Goal: Find specific page/section: Find specific page/section

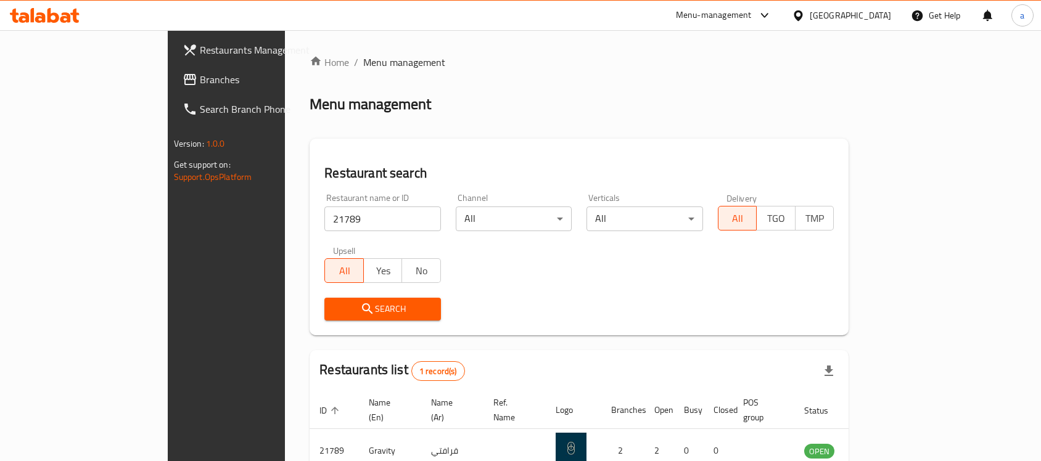
scroll to position [65, 0]
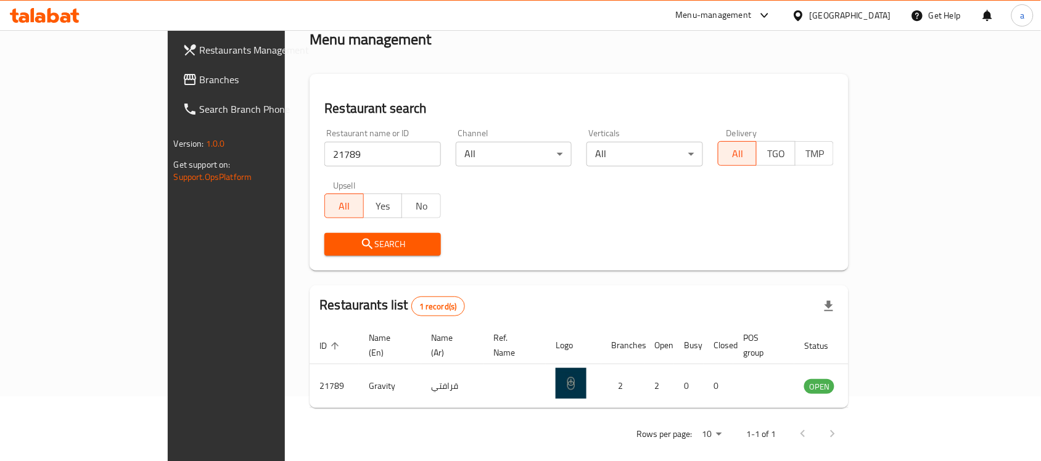
click at [870, 15] on div "[GEOGRAPHIC_DATA]" at bounding box center [850, 16] width 81 height 14
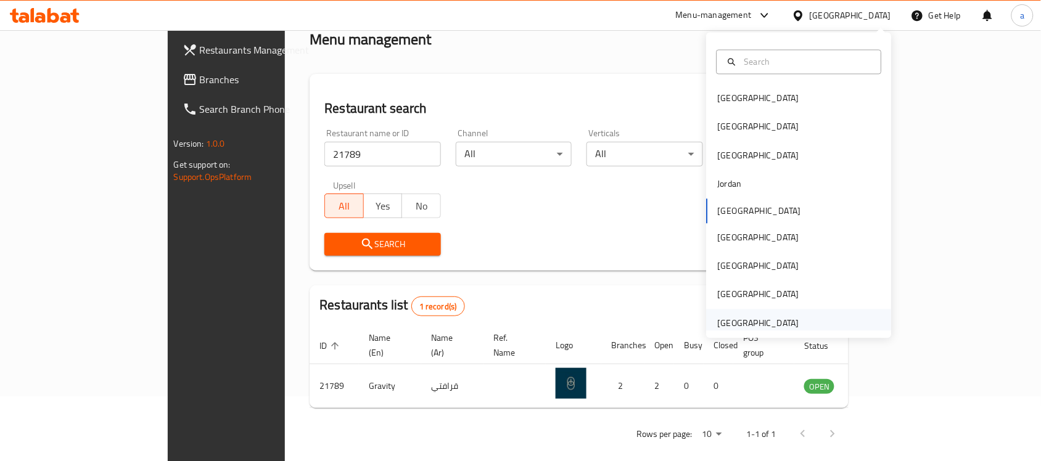
click at [738, 322] on div "[GEOGRAPHIC_DATA]" at bounding box center [758, 323] width 81 height 14
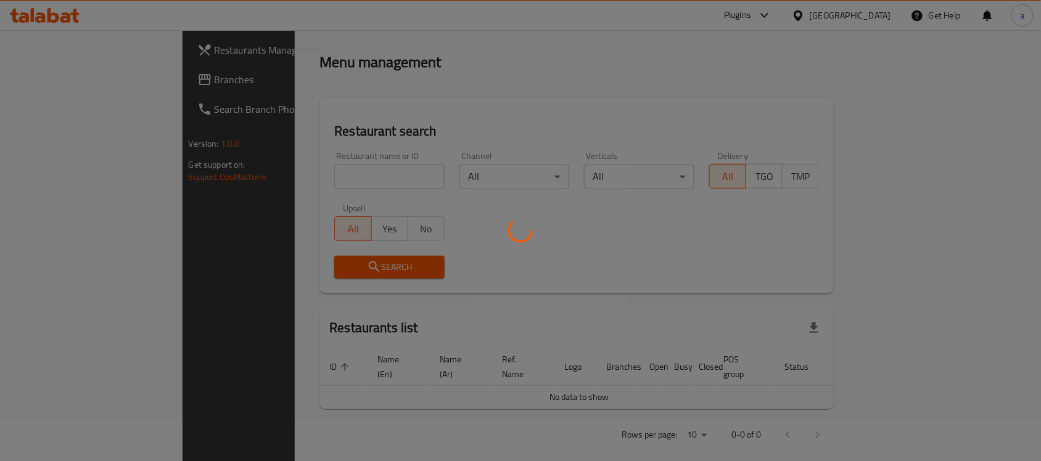
scroll to position [65, 0]
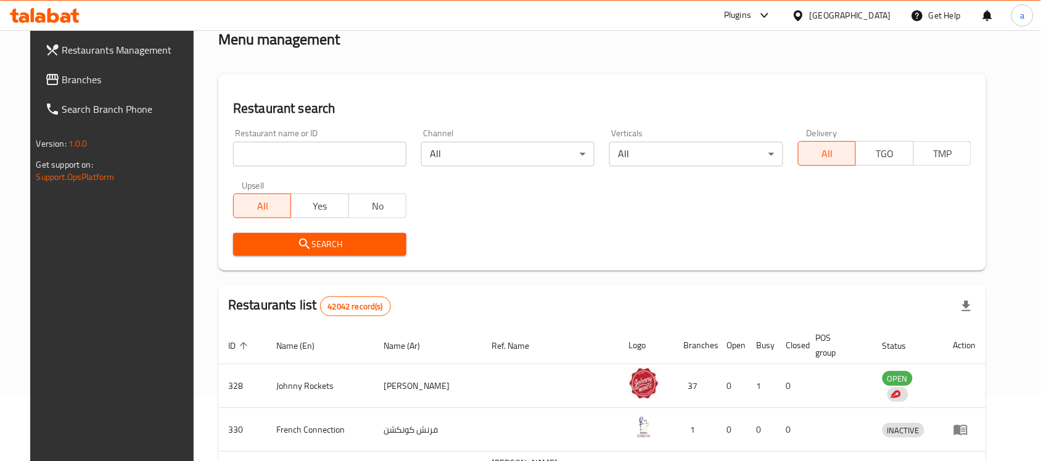
click at [62, 85] on span "Branches" at bounding box center [128, 79] width 132 height 15
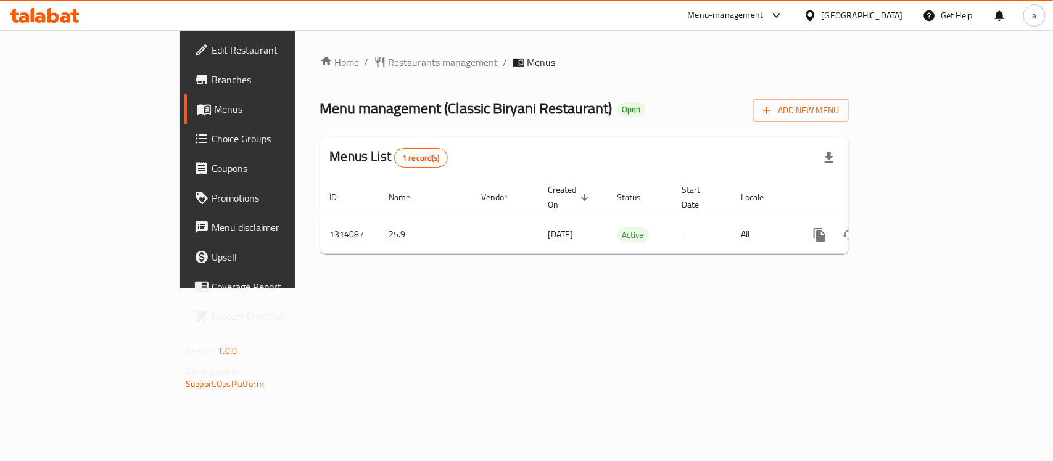
click at [389, 56] on span "Restaurants management" at bounding box center [444, 62] width 110 height 15
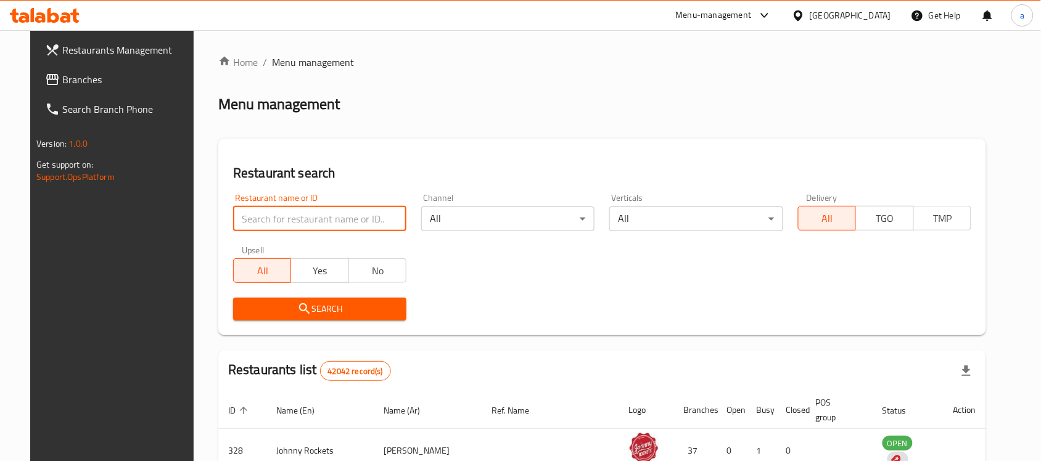
click at [321, 219] on input "search" at bounding box center [319, 219] width 173 height 25
paste input "706674"
type input "706674"
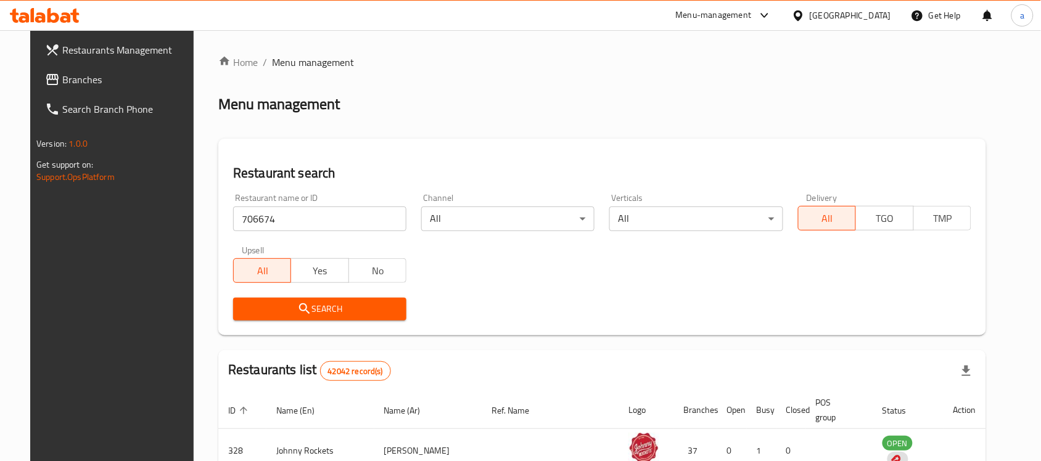
click at [349, 307] on span "Search" at bounding box center [320, 309] width 154 height 15
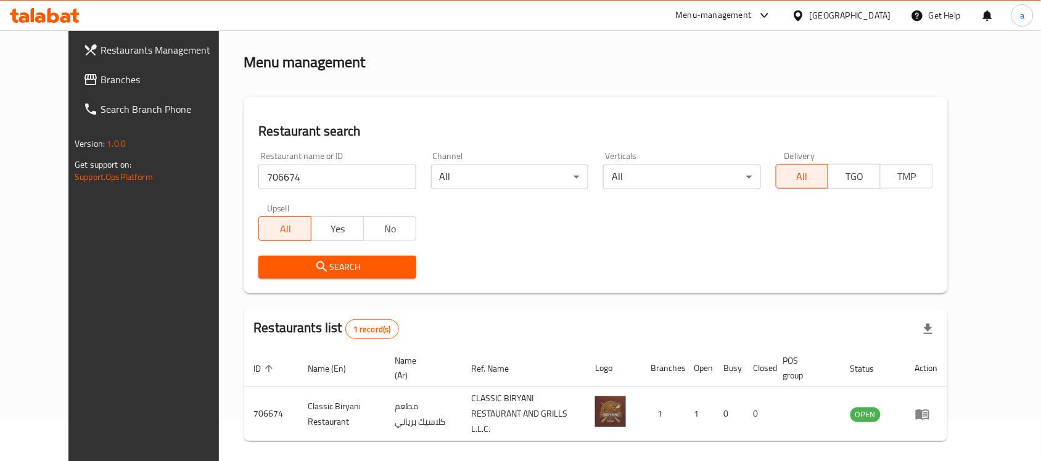
scroll to position [78, 0]
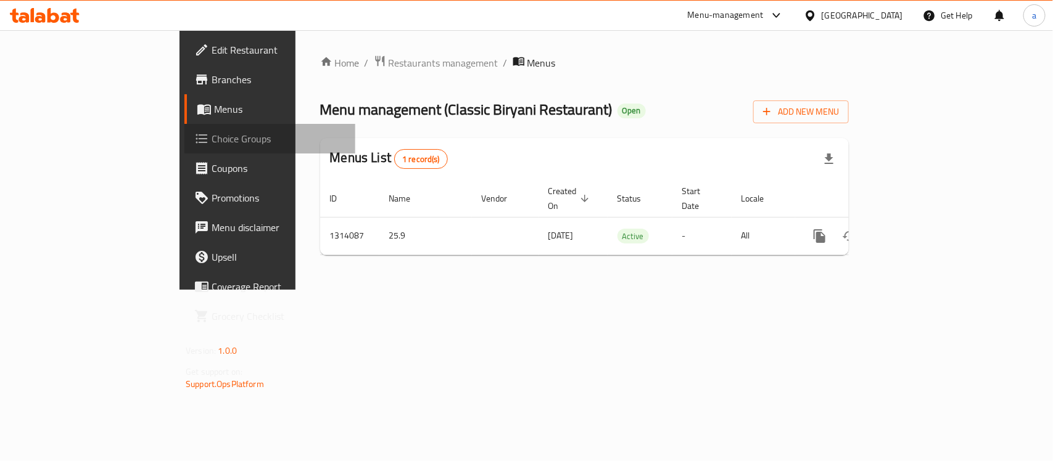
click at [212, 141] on span "Choice Groups" at bounding box center [279, 138] width 134 height 15
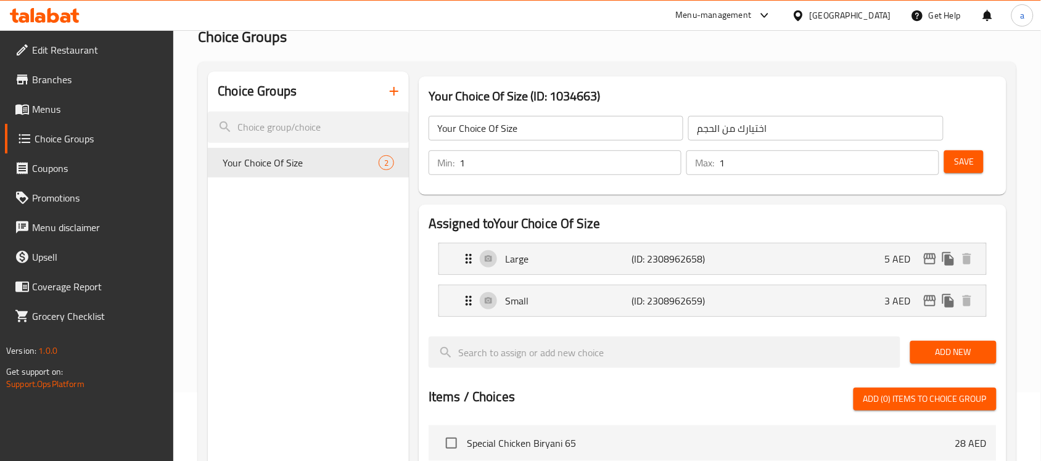
scroll to position [77, 0]
